Goal: Find specific page/section: Find specific page/section

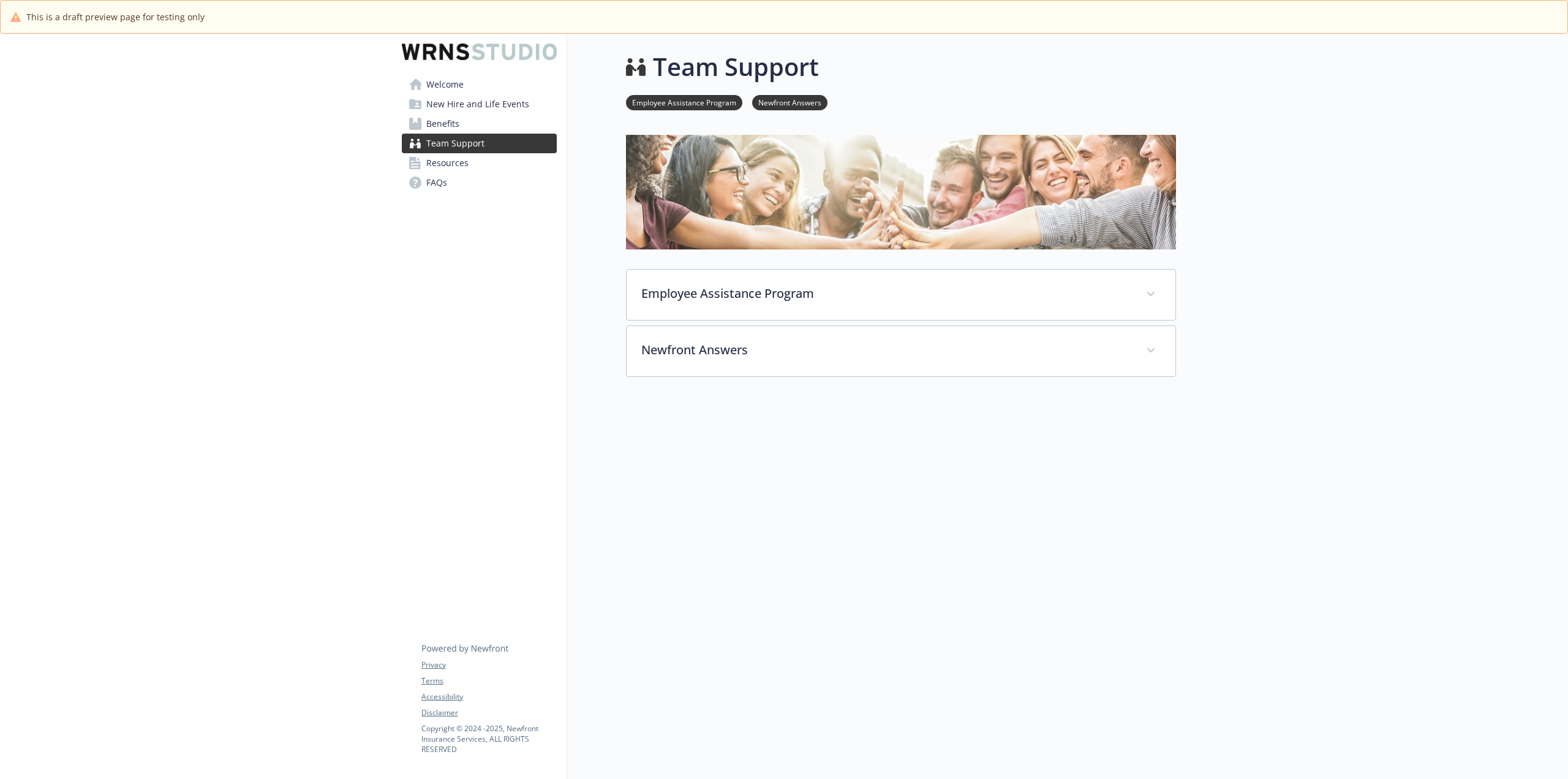
click at [1416, 14] on div "This is a draft preview page for testing only" at bounding box center [783, 16] width 1547 height 13
